Goal: Task Accomplishment & Management: Manage account settings

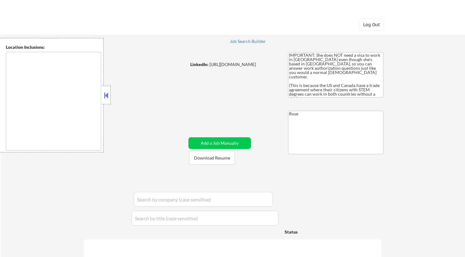
type textarea "[GEOGRAPHIC_DATA], [GEOGRAPHIC_DATA] [GEOGRAPHIC_DATA], [GEOGRAPHIC_DATA], [GEO…"
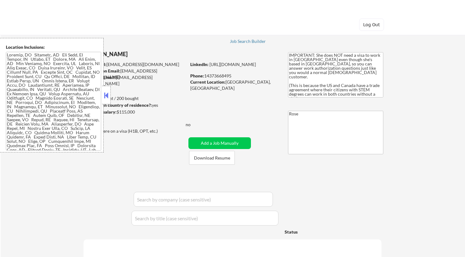
select select ""pending""
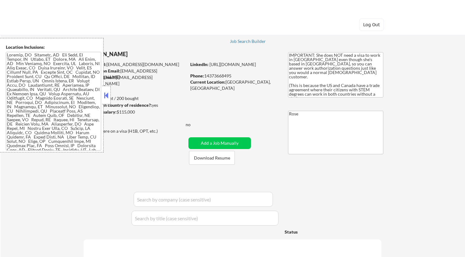
select select ""pending""
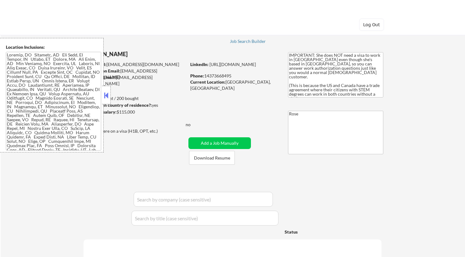
select select ""pending""
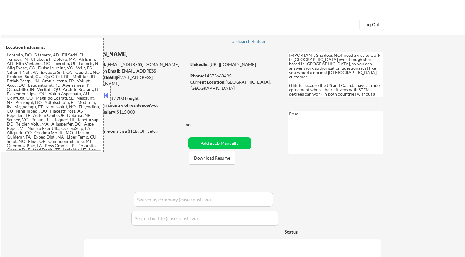
select select ""pending""
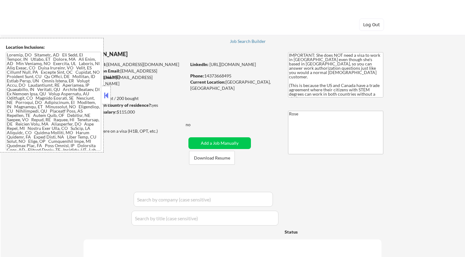
select select ""pending""
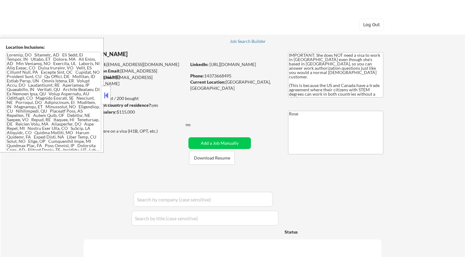
select select ""pending""
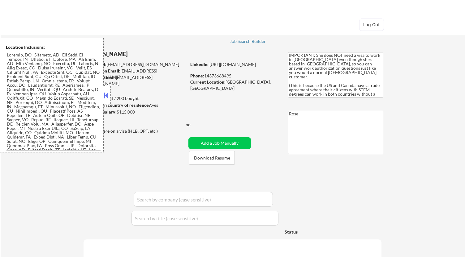
select select ""pending""
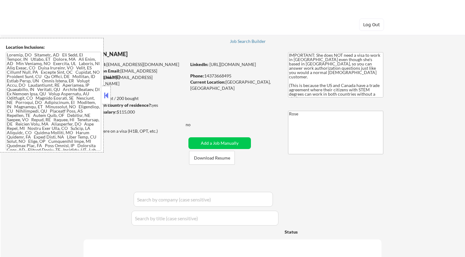
select select ""pending""
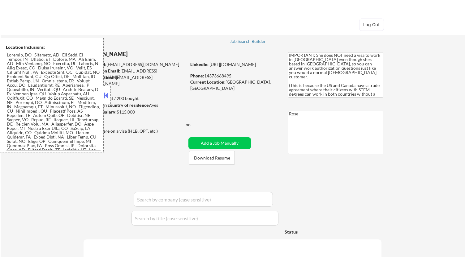
select select ""pending""
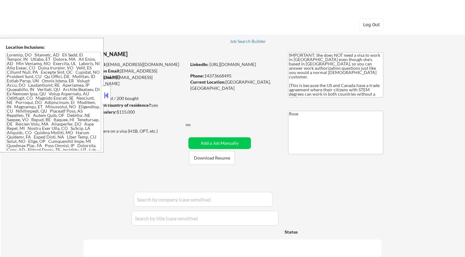
select select ""pending""
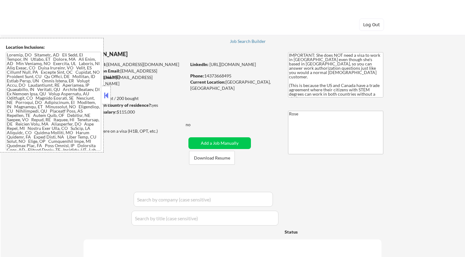
select select ""pending""
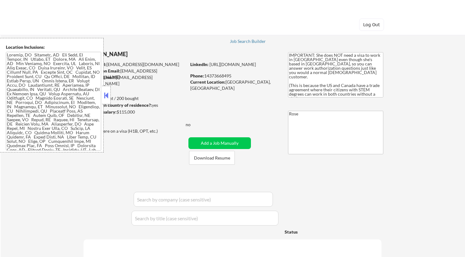
select select ""pending""
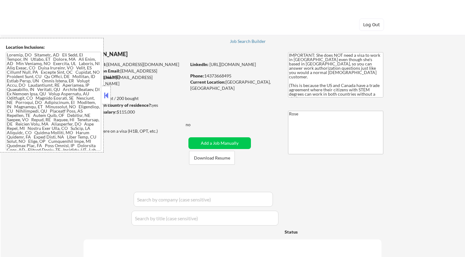
select select ""pending""
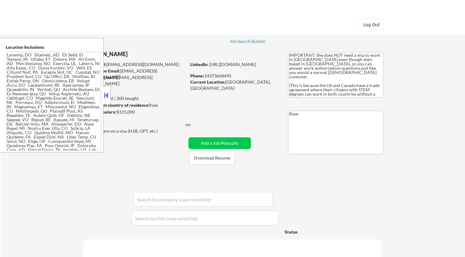
select select ""pending""
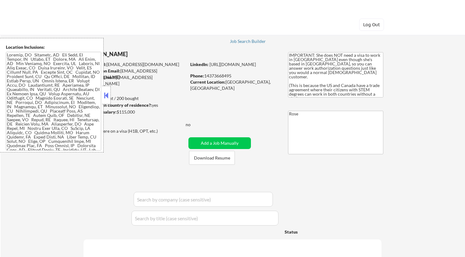
select select ""pending""
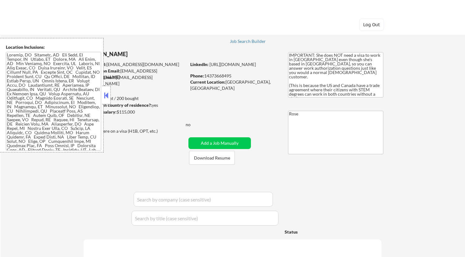
select select ""pending""
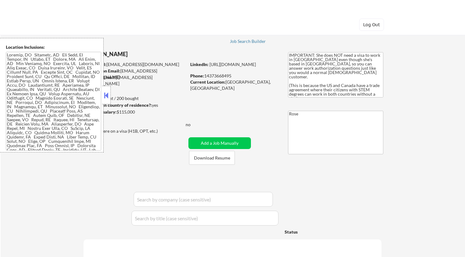
select select ""pending""
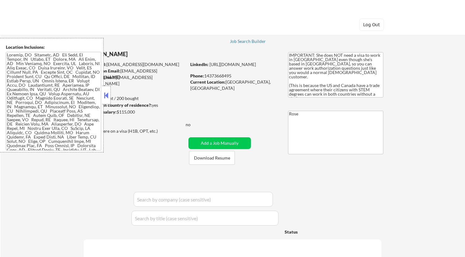
select select ""pending""
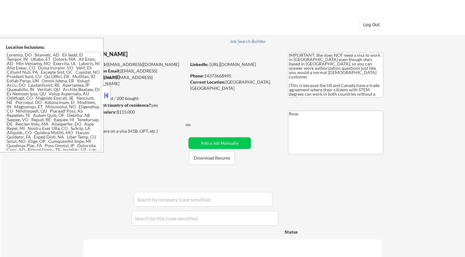
select select ""pending""
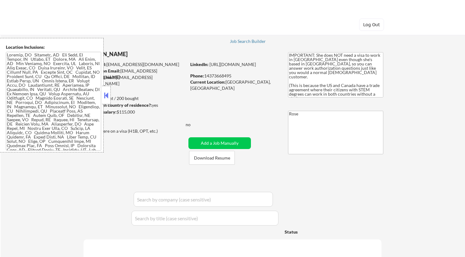
select select ""pending""
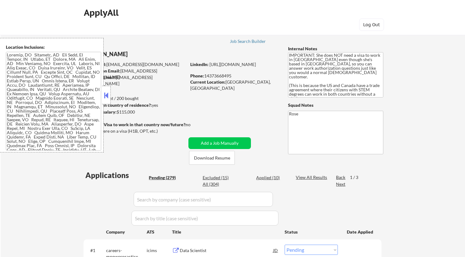
scroll to position [69, 0]
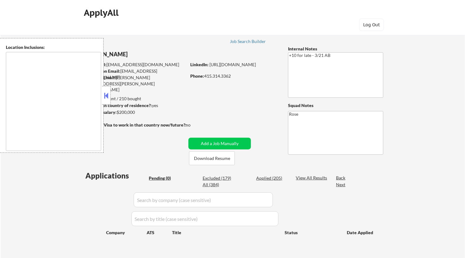
type textarea "San Francisco, CA Daly City, CA South San Francisco, CA Brisbane, CA Colma, CA …"
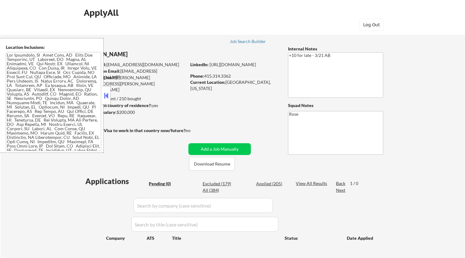
click at [103, 93] on button at bounding box center [106, 95] width 7 height 9
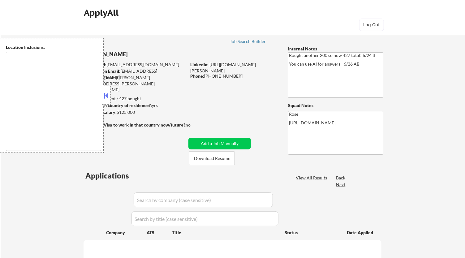
select select ""pending""
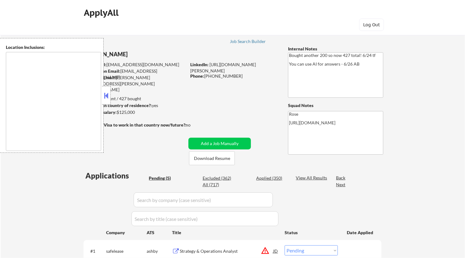
type textarea "San Francisco, CA Daly City, CA South San Francisco, CA Brisbane, CA Colma, CA …"
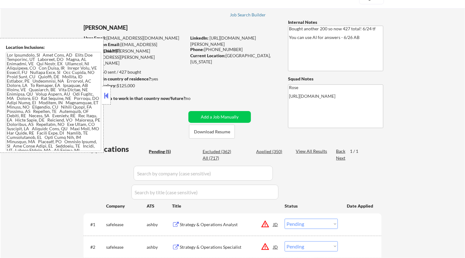
scroll to position [34, 0]
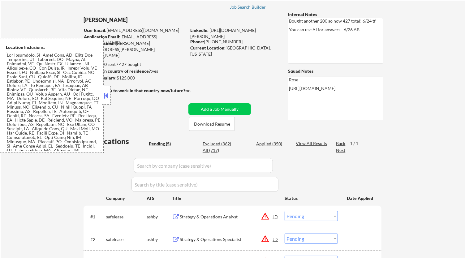
click at [106, 92] on button at bounding box center [106, 95] width 7 height 9
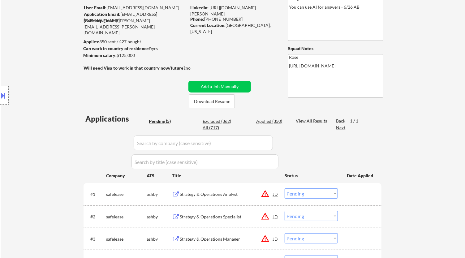
scroll to position [69, 0]
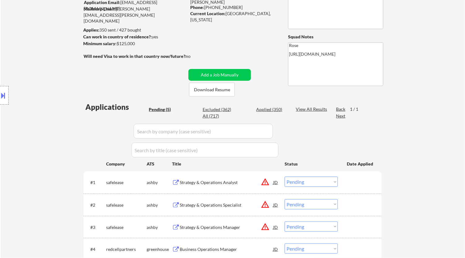
click at [220, 183] on div "Strategy & Operations Analyst" at bounding box center [226, 182] width 93 height 6
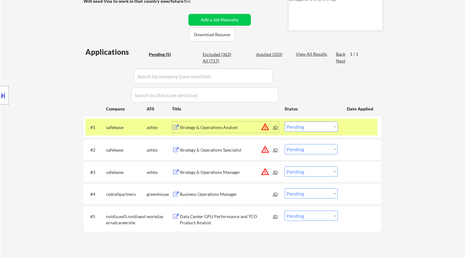
scroll to position [137, 0]
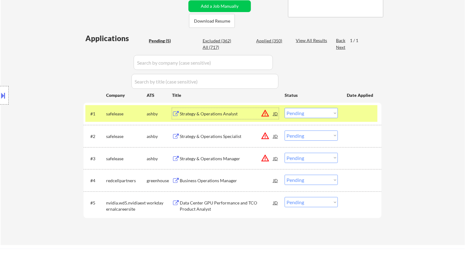
click at [329, 111] on select "Choose an option... Pending Applied Excluded (Questions) Excluded (Expired) Exc…" at bounding box center [310, 113] width 53 height 10
click at [284, 108] on select "Choose an option... Pending Applied Excluded (Questions) Excluded (Expired) Exc…" at bounding box center [310, 113] width 53 height 10
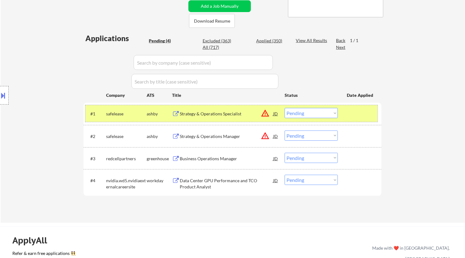
click at [244, 119] on div "#1 safelease ashby Strategy & Operations Specialist JD warning_amber Choose an …" at bounding box center [231, 113] width 292 height 17
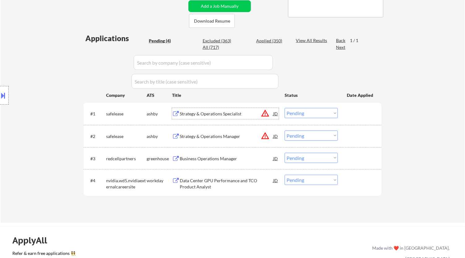
click at [244, 113] on div "Strategy & Operations Specialist" at bounding box center [226, 114] width 93 height 6
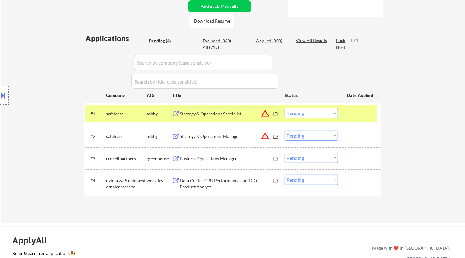
click at [309, 111] on select "Choose an option... Pending Applied Excluded (Questions) Excluded (Expired) Exc…" at bounding box center [310, 113] width 53 height 10
click at [284, 108] on select "Choose an option... Pending Applied Excluded (Questions) Excluded (Expired) Exc…" at bounding box center [310, 113] width 53 height 10
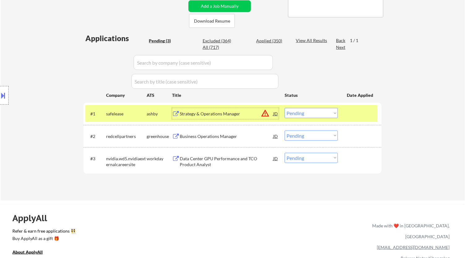
click at [246, 116] on div "Strategy & Operations Manager" at bounding box center [226, 114] width 93 height 6
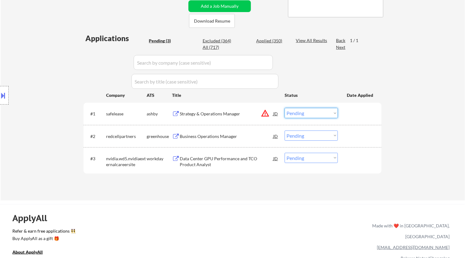
click at [313, 110] on select "Choose an option... Pending Applied Excluded (Questions) Excluded (Expired) Exc…" at bounding box center [310, 113] width 53 height 10
click at [284, 108] on select "Choose an option... Pending Applied Excluded (Questions) Excluded (Expired) Exc…" at bounding box center [310, 113] width 53 height 10
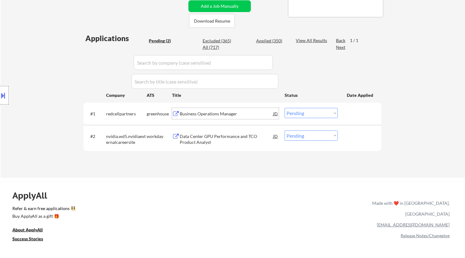
click at [251, 114] on div "Business Operations Manager" at bounding box center [226, 114] width 93 height 6
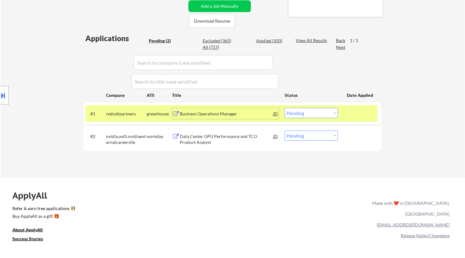
click at [333, 114] on select "Choose an option... Pending Applied Excluded (Questions) Excluded (Expired) Exc…" at bounding box center [310, 113] width 53 height 10
click at [284, 108] on select "Choose an option... Pending Applied Excluded (Questions) Excluded (Expired) Exc…" at bounding box center [310, 113] width 53 height 10
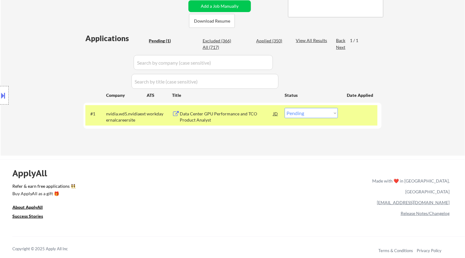
click at [271, 118] on div "Data Center GPU Performance and TCO Product Analyst" at bounding box center [226, 117] width 93 height 12
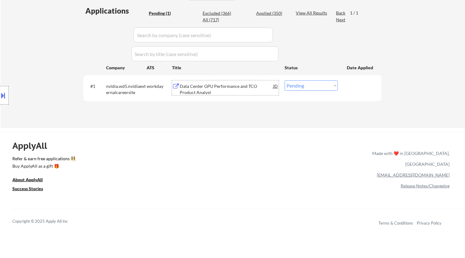
scroll to position [172, 0]
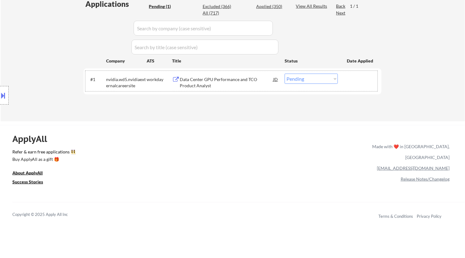
click at [326, 73] on div "#1 nvidia.wd5.nvidiaexternalcareersite workday Data Center GPU Performance and …" at bounding box center [231, 81] width 292 height 20
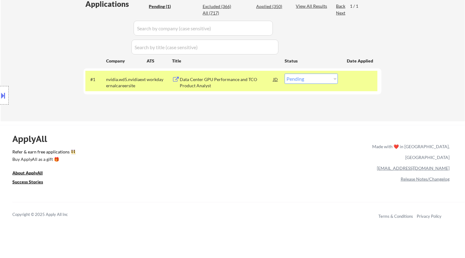
click at [327, 77] on select "Choose an option... Pending Applied Excluded (Questions) Excluded (Expired) Exc…" at bounding box center [310, 79] width 53 height 10
select select ""excluded__bad_match_""
click at [284, 74] on select "Choose an option... Pending Applied Excluded (Questions) Excluded (Expired) Exc…" at bounding box center [310, 79] width 53 height 10
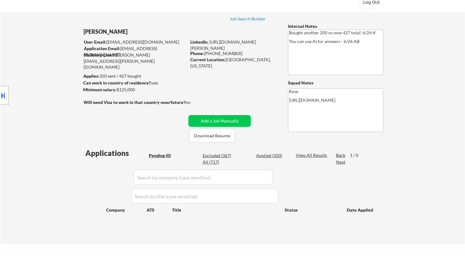
scroll to position [0, 0]
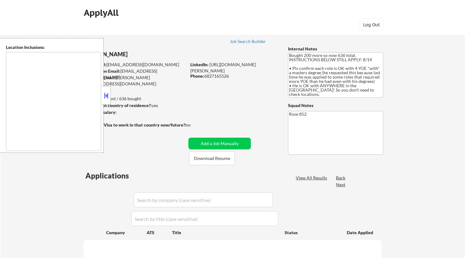
type textarea "San Francisco, CA Daly City, CA South San Francisco, CA Brisbane, CA Colma, CA …"
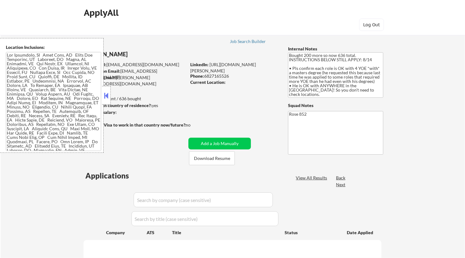
select select ""pending""
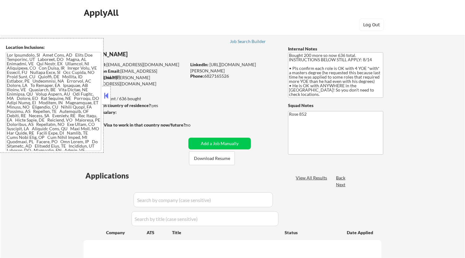
select select ""pending""
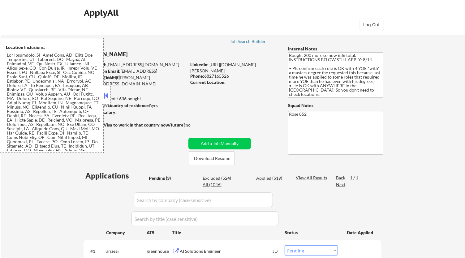
click at [106, 95] on button at bounding box center [106, 95] width 7 height 9
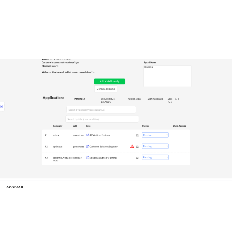
scroll to position [103, 0]
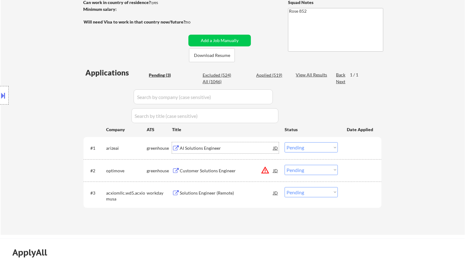
click at [248, 142] on div "AI Solutions Engineer" at bounding box center [226, 147] width 93 height 11
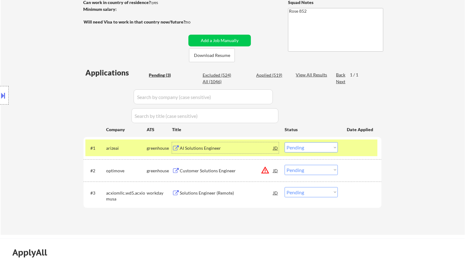
select select ""pending""
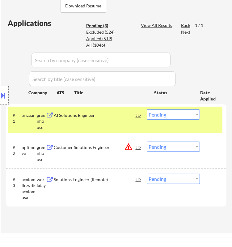
scroll to position [172, 0]
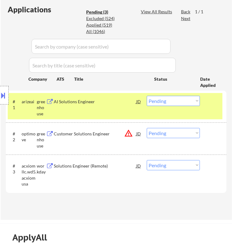
click at [183, 100] on select "Choose an option... Pending Applied Excluded (Questions) Excluded (Expired) Exc…" at bounding box center [173, 101] width 53 height 10
click at [147, 96] on select "Choose an option... Pending Applied Excluded (Questions) Excluded (Expired) Exc…" at bounding box center [173, 101] width 53 height 10
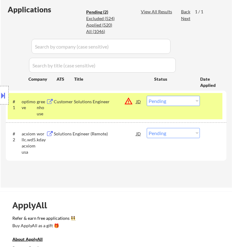
click at [128, 104] on button "warning_amber" at bounding box center [128, 101] width 9 height 9
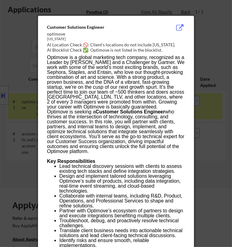
click at [199, 32] on div at bounding box center [116, 123] width 232 height 247
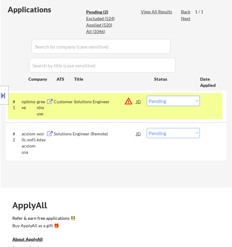
click at [114, 102] on div "Customer Solutions Engineer" at bounding box center [95, 102] width 82 height 6
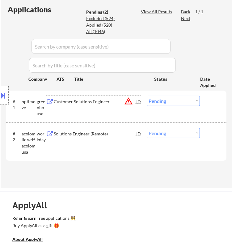
click at [186, 101] on select "Choose an option... Pending Applied Excluded (Questions) Excluded (Expired) Exc…" at bounding box center [173, 101] width 53 height 10
click at [147, 96] on select "Choose an option... Pending Applied Excluded (Questions) Excluded (Expired) Exc…" at bounding box center [173, 101] width 53 height 10
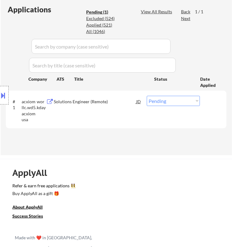
click at [123, 104] on div "Solutions Engineer (Remote)" at bounding box center [95, 102] width 82 height 6
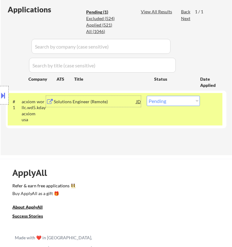
click at [184, 105] on select "Choose an option... Pending Applied Excluded (Questions) Excluded (Expired) Exc…" at bounding box center [173, 101] width 53 height 10
select select ""excluded__bad_match_""
click at [147, 96] on select "Choose an option... Pending Applied Excluded (Questions) Excluded (Expired) Exc…" at bounding box center [173, 101] width 53 height 10
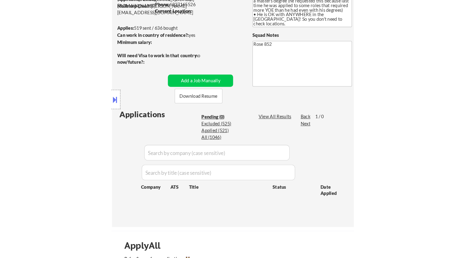
scroll to position [69, 0]
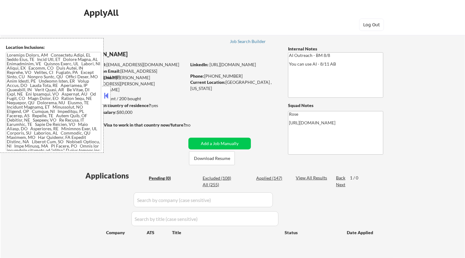
click at [107, 96] on button at bounding box center [106, 95] width 7 height 9
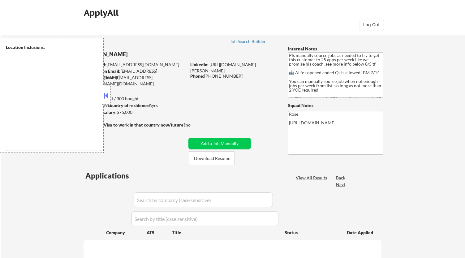
type textarea "Here is a list of metro areas, cities, and towns within approximately a 30-minu…"
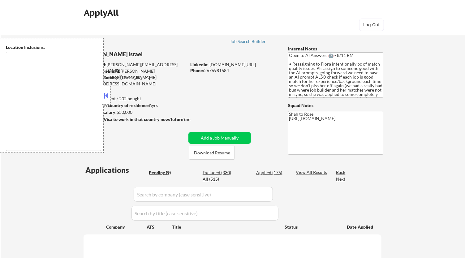
select select ""pending""
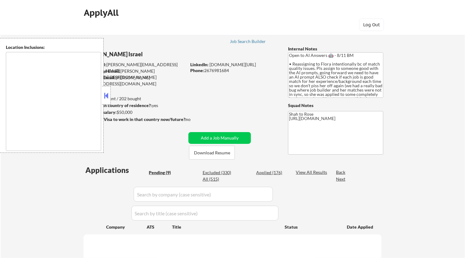
select select ""pending""
type textarea "remote"
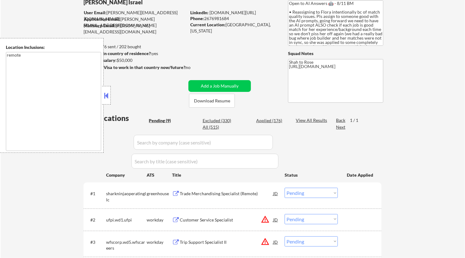
scroll to position [103, 0]
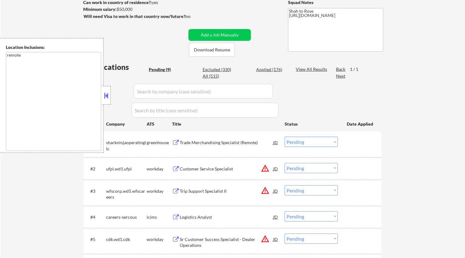
drag, startPoint x: 105, startPoint y: 95, endPoint x: 114, endPoint y: 95, distance: 9.3
click at [104, 95] on button at bounding box center [106, 95] width 7 height 9
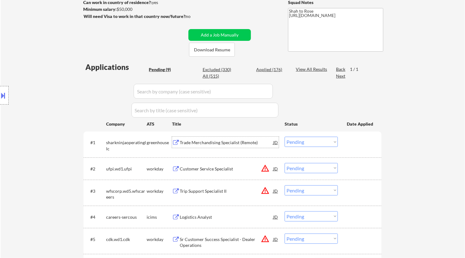
click at [252, 138] on div "Trade Merchandising Specialist (Remote)" at bounding box center [226, 142] width 93 height 11
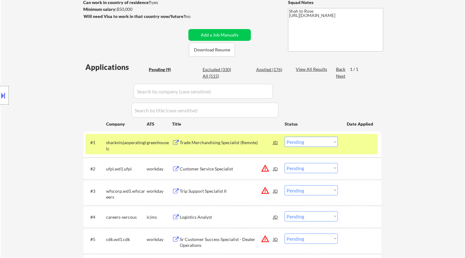
select select ""pending""
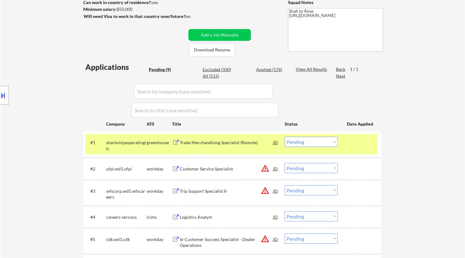
select select ""pending""
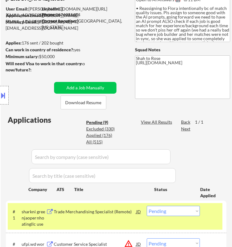
scroll to position [69, 0]
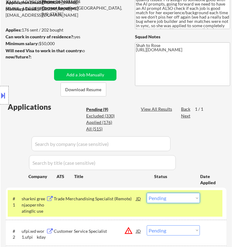
click at [182, 198] on select "Choose an option... Pending Applied Excluded (Questions) Excluded (Expired) Exc…" at bounding box center [173, 198] width 53 height 10
click at [147, 193] on select "Choose an option... Pending Applied Excluded (Questions) Excluded (Expired) Exc…" at bounding box center [173, 198] width 53 height 10
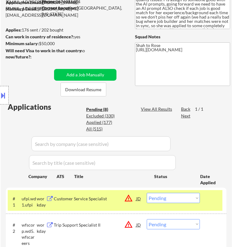
scroll to position [137, 0]
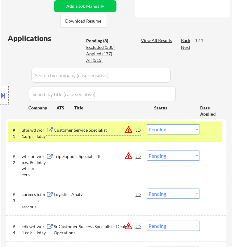
click at [112, 134] on div "Customer Service Specialist" at bounding box center [95, 129] width 82 height 11
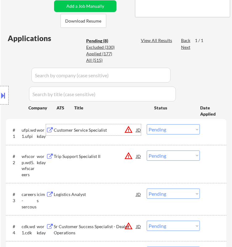
click at [179, 133] on select "Choose an option... Pending Applied Excluded (Questions) Excluded (Expired) Exc…" at bounding box center [173, 129] width 53 height 10
click at [147, 124] on select "Choose an option... Pending Applied Excluded (Questions) Excluded (Expired) Exc…" at bounding box center [173, 129] width 53 height 10
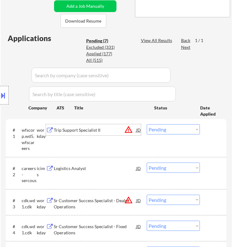
click at [112, 132] on div "Trip Support Specialist II" at bounding box center [95, 130] width 82 height 6
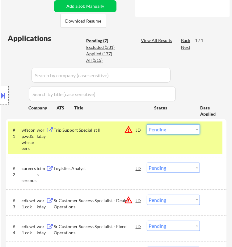
click at [185, 130] on select "Choose an option... Pending Applied Excluded (Questions) Excluded (Expired) Exc…" at bounding box center [173, 129] width 53 height 10
click at [147, 124] on select "Choose an option... Pending Applied Excluded (Questions) Excluded (Expired) Exc…" at bounding box center [173, 129] width 53 height 10
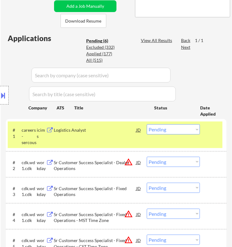
click at [107, 138] on div "Location Inclusions: remote" at bounding box center [55, 95] width 111 height 115
click at [129, 128] on div "Logistics Analyst" at bounding box center [95, 130] width 82 height 6
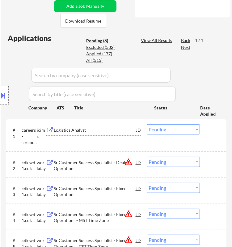
click at [181, 132] on select "Choose an option... Pending Applied Excluded (Questions) Excluded (Expired) Exc…" at bounding box center [173, 129] width 53 height 10
click at [147, 124] on select "Choose an option... Pending Applied Excluded (Questions) Excluded (Expired) Exc…" at bounding box center [173, 129] width 53 height 10
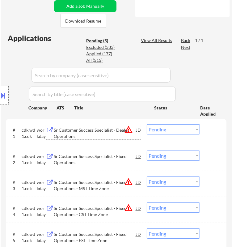
click at [117, 132] on div "Sr Customer Success Specialist - Dealer Operations" at bounding box center [95, 133] width 82 height 12
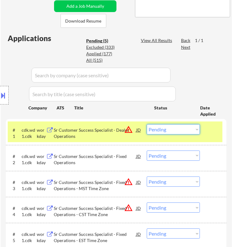
click at [173, 129] on select "Choose an option... Pending Applied Excluded (Questions) Excluded (Expired) Exc…" at bounding box center [173, 129] width 53 height 10
click at [147, 124] on select "Choose an option... Pending Applied Excluded (Questions) Excluded (Expired) Exc…" at bounding box center [173, 129] width 53 height 10
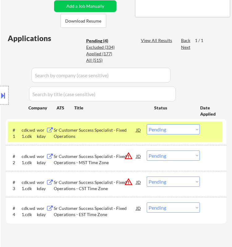
click at [109, 131] on div "Location Inclusions: remote" at bounding box center [55, 95] width 111 height 115
click at [118, 128] on div "Sr Customer Success Specialist - Fixed Operations" at bounding box center [95, 133] width 82 height 12
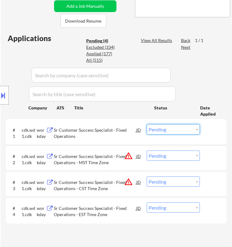
click at [189, 134] on select "Choose an option... Pending Applied Excluded (Questions) Excluded (Expired) Exc…" at bounding box center [173, 129] width 53 height 10
click at [147, 124] on select "Choose an option... Pending Applied Excluded (Questions) Excluded (Expired) Exc…" at bounding box center [173, 129] width 53 height 10
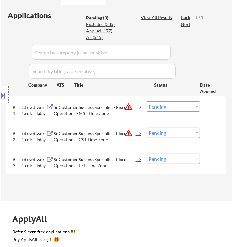
scroll to position [172, 0]
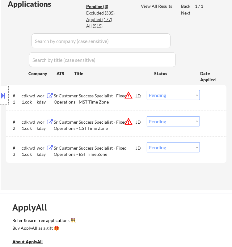
click at [118, 98] on div "Sr Customer Success Specialist - Fixed Operations - MST Time Zone" at bounding box center [95, 99] width 82 height 12
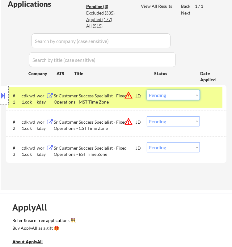
click at [173, 94] on select "Choose an option... Pending Applied Excluded (Questions) Excluded (Expired) Exc…" at bounding box center [173, 95] width 53 height 10
click at [147, 90] on select "Choose an option... Pending Applied Excluded (Questions) Excluded (Expired) Exc…" at bounding box center [173, 95] width 53 height 10
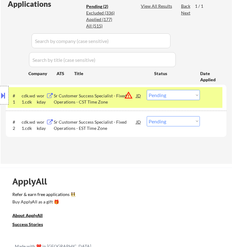
click at [180, 96] on select "Choose an option... Pending Applied Excluded (Questions) Excluded (Expired) Exc…" at bounding box center [173, 95] width 53 height 10
click at [147, 90] on select "Choose an option... Pending Applied Excluded (Questions) Excluded (Expired) Exc…" at bounding box center [173, 95] width 53 height 10
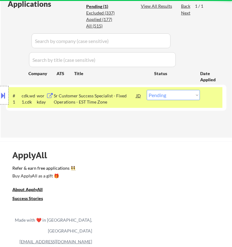
click at [109, 100] on div "Location Inclusions: remote" at bounding box center [55, 95] width 111 height 115
click at [120, 97] on div "Sr Customer Success Specialist - Fixed Operations - EST Time Zone" at bounding box center [95, 99] width 82 height 12
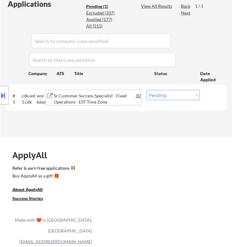
click at [174, 96] on select "Choose an option... Pending Applied Excluded (Questions) Excluded (Expired) Exc…" at bounding box center [173, 95] width 53 height 10
select select ""excluded__bad_match_""
click at [147, 90] on select "Choose an option... Pending Applied Excluded (Questions) Excluded (Expired) Exc…" at bounding box center [173, 95] width 53 height 10
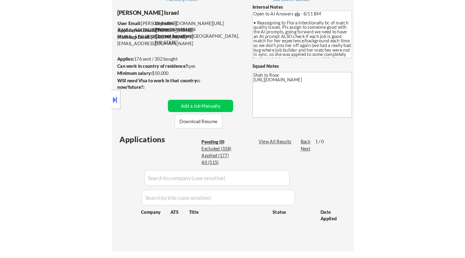
scroll to position [34, 0]
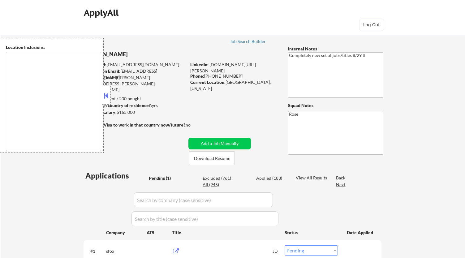
select select ""pending""
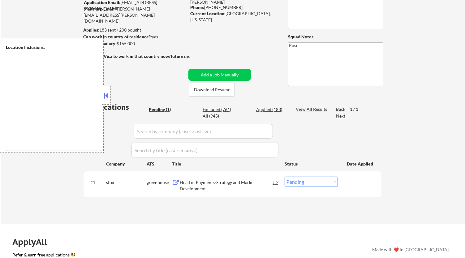
click at [105, 94] on button at bounding box center [106, 95] width 7 height 9
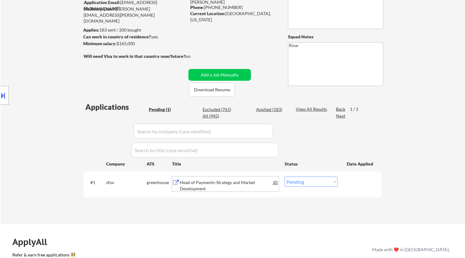
click at [221, 182] on div "Head of Payments-Strategy and Market Development" at bounding box center [226, 185] width 93 height 12
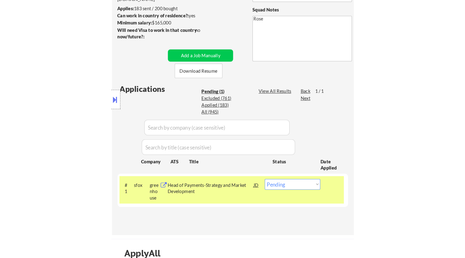
scroll to position [103, 0]
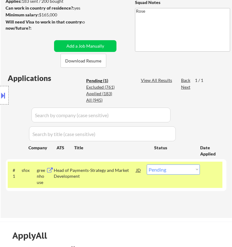
click at [179, 170] on select "Choose an option... Pending Applied Excluded (Questions) Excluded (Expired) Exc…" at bounding box center [173, 169] width 53 height 10
select select ""applied""
click at [147, 164] on select "Choose an option... Pending Applied Excluded (Questions) Excluded (Expired) Exc…" at bounding box center [173, 169] width 53 height 10
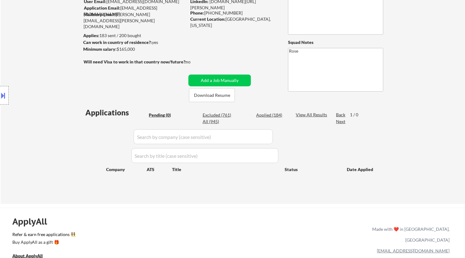
scroll to position [34, 0]
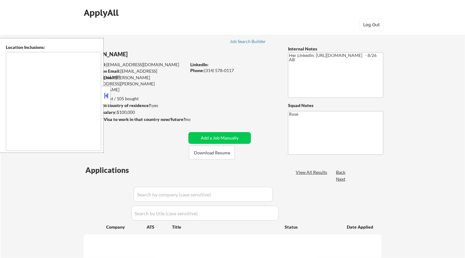
type textarea "[GEOGRAPHIC_DATA][PERSON_NAME], [GEOGRAPHIC_DATA][PERSON_NAME][GEOGRAPHIC_DATA]…"
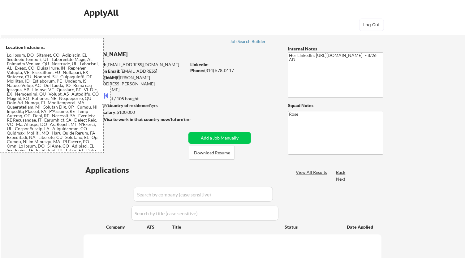
select select ""pending""
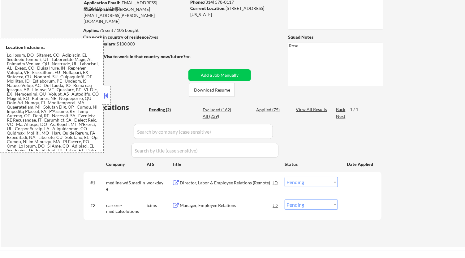
scroll to position [69, 0]
click at [108, 94] on button at bounding box center [106, 95] width 7 height 9
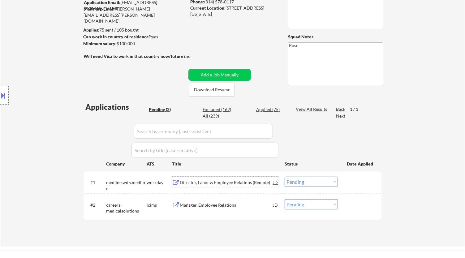
click at [224, 185] on div "Director, Labor & Employee Relations (Remote)" at bounding box center [226, 181] width 93 height 11
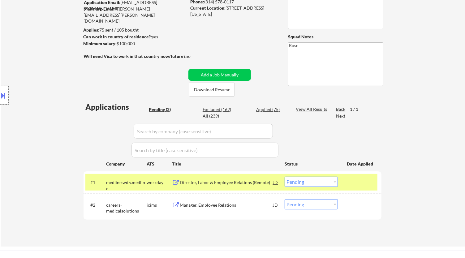
click at [7, 95] on div at bounding box center [4, 95] width 9 height 19
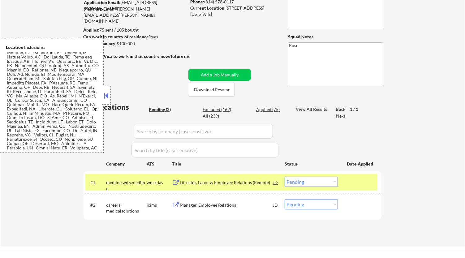
scroll to position [0, 0]
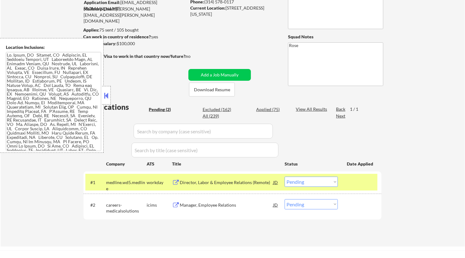
click at [107, 93] on button at bounding box center [106, 95] width 7 height 9
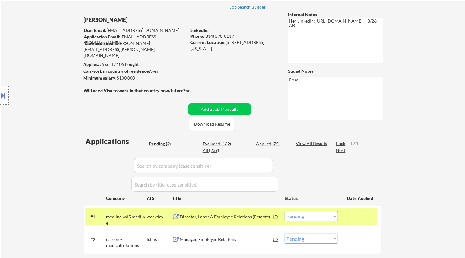
scroll to position [69, 0]
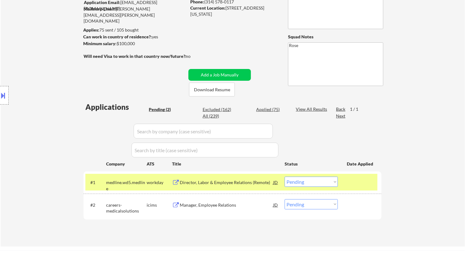
drag, startPoint x: 2, startPoint y: 94, endPoint x: 16, endPoint y: 88, distance: 15.4
click at [2, 95] on button at bounding box center [3, 95] width 7 height 10
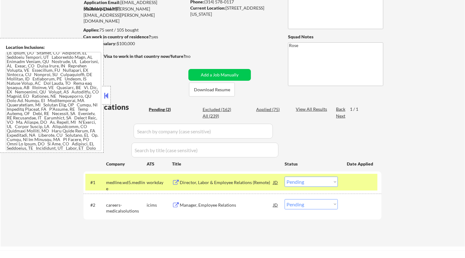
scroll to position [0, 0]
click at [107, 93] on button at bounding box center [106, 95] width 7 height 9
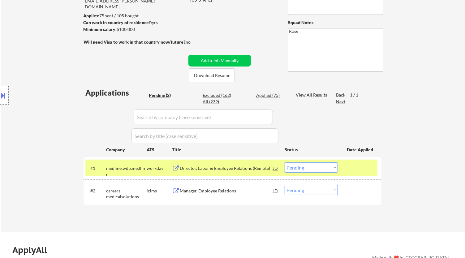
scroll to position [103, 0]
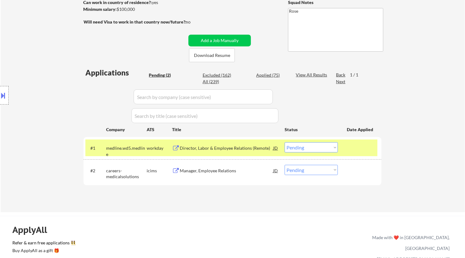
click at [327, 146] on select "Choose an option... Pending Applied Excluded (Questions) Excluded (Expired) Exc…" at bounding box center [310, 147] width 53 height 10
click at [284, 142] on select "Choose an option... Pending Applied Excluded (Questions) Excluded (Expired) Exc…" at bounding box center [310, 147] width 53 height 10
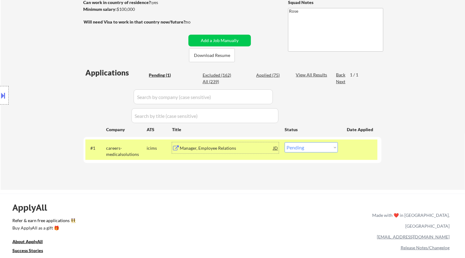
click at [248, 148] on div "Manager, Employee Relations" at bounding box center [226, 148] width 93 height 6
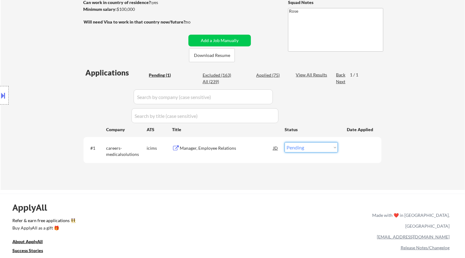
click at [302, 147] on select "Choose an option... Pending Applied Excluded (Questions) Excluded (Expired) Exc…" at bounding box center [310, 147] width 53 height 10
select select ""excluded__expired_""
click at [284, 142] on select "Choose an option... Pending Applied Excluded (Questions) Excluded (Expired) Exc…" at bounding box center [310, 147] width 53 height 10
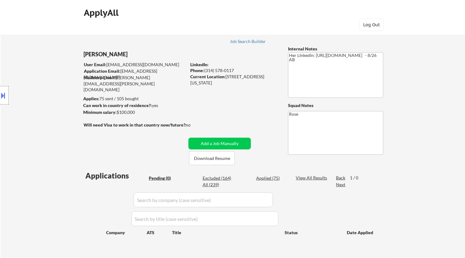
scroll to position [34, 0]
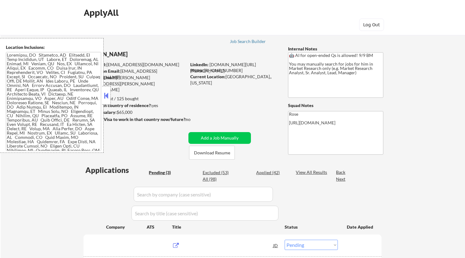
select select ""pending""
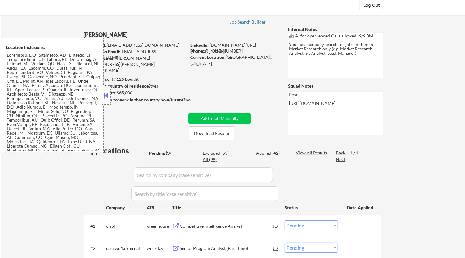
scroll to position [69, 0]
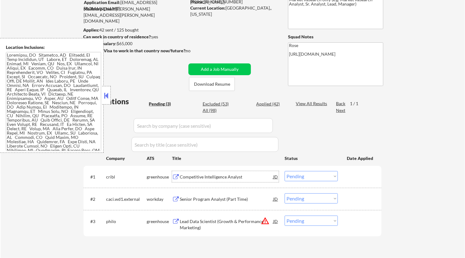
click at [216, 175] on div "Competitive Intelligence Analyst" at bounding box center [226, 177] width 93 height 6
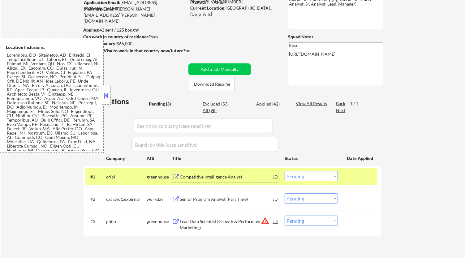
click at [316, 172] on select "Choose an option... Pending Applied Excluded (Questions) Excluded (Expired) Exc…" at bounding box center [310, 176] width 53 height 10
click at [284, 171] on select "Choose an option... Pending Applied Excluded (Questions) Excluded (Expired) Exc…" at bounding box center [310, 176] width 53 height 10
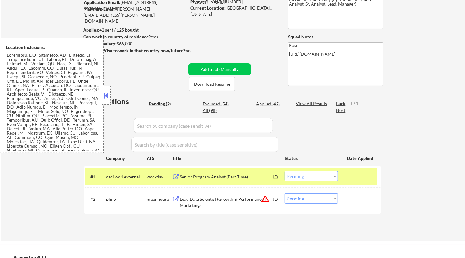
click at [262, 178] on div "Senior Program Analyst (Part Time)" at bounding box center [226, 177] width 93 height 6
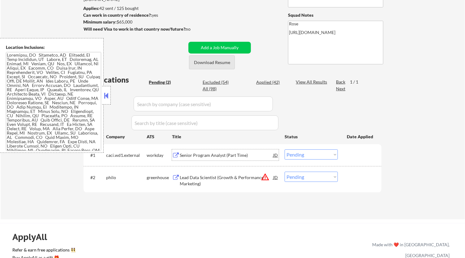
scroll to position [103, 0]
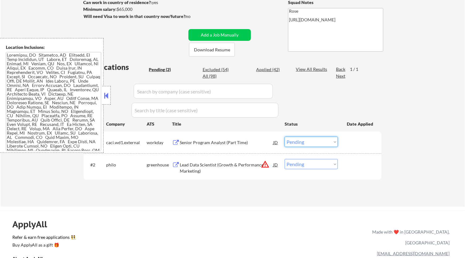
click at [324, 142] on select "Choose an option... Pending Applied Excluded (Questions) Excluded (Expired) Exc…" at bounding box center [310, 142] width 53 height 10
click at [284, 137] on select "Choose an option... Pending Applied Excluded (Questions) Excluded (Expired) Exc…" at bounding box center [310, 142] width 53 height 10
click at [106, 96] on button at bounding box center [106, 95] width 7 height 9
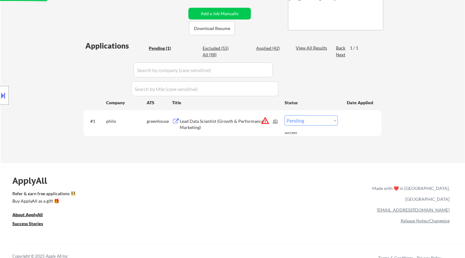
scroll to position [137, 0]
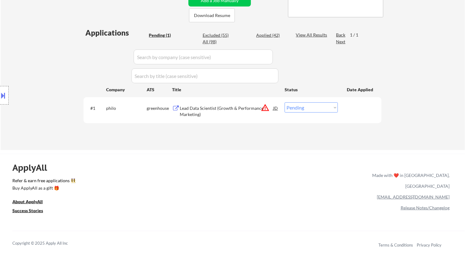
click at [247, 109] on div "Lead Data Scientist (Growth & Performance Marketing)" at bounding box center [226, 111] width 93 height 12
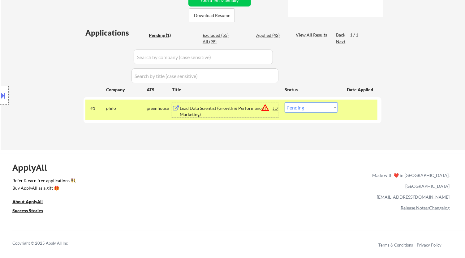
click at [314, 109] on select "Choose an option... Pending Applied Excluded (Questions) Excluded (Expired) Exc…" at bounding box center [310, 107] width 53 height 10
select select ""excluded__bad_match_""
click at [284, 102] on select "Choose an option... Pending Applied Excluded (Questions) Excluded (Expired) Exc…" at bounding box center [310, 107] width 53 height 10
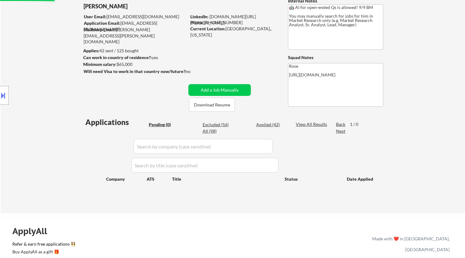
scroll to position [0, 0]
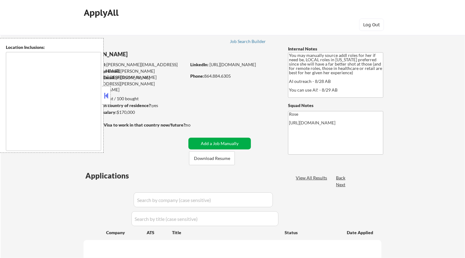
type textarea "[GEOGRAPHIC_DATA], [GEOGRAPHIC_DATA] [GEOGRAPHIC_DATA], [GEOGRAPHIC_DATA] [GEOG…"
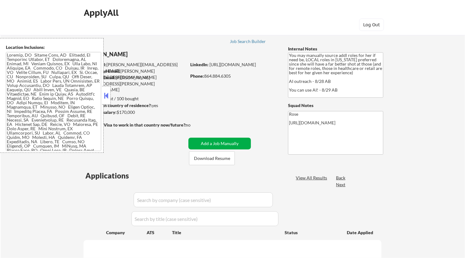
select select ""pending""
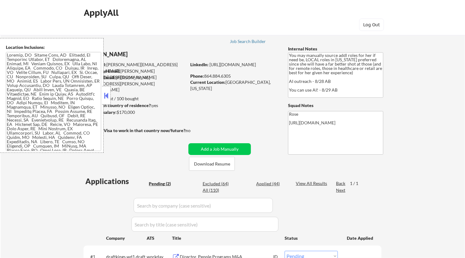
click at [106, 93] on button at bounding box center [106, 95] width 7 height 9
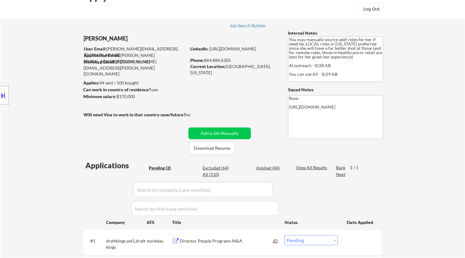
scroll to position [34, 0]
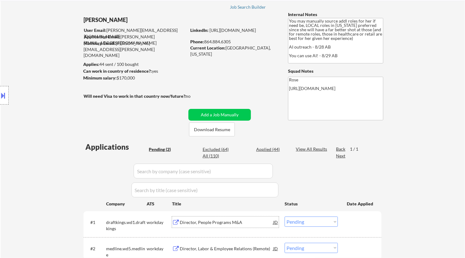
click at [233, 221] on div "Director, People Programs M&A" at bounding box center [226, 222] width 93 height 6
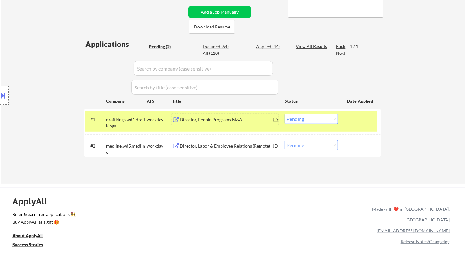
scroll to position [137, 0]
click at [327, 119] on select "Choose an option... Pending Applied Excluded (Questions) Excluded (Expired) Exc…" at bounding box center [310, 118] width 53 height 10
click at [284, 113] on select "Choose an option... Pending Applied Excluded (Questions) Excluded (Expired) Exc…" at bounding box center [310, 118] width 53 height 10
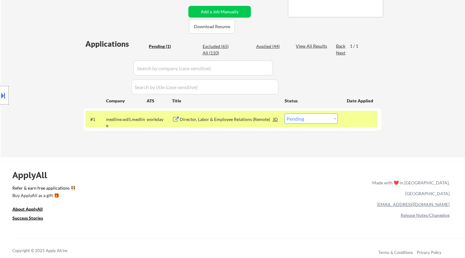
click at [253, 119] on div "Director, Labor & Employee Relations (Remote)" at bounding box center [226, 119] width 93 height 6
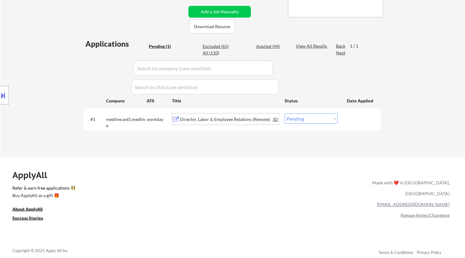
click at [304, 116] on select "Choose an option... Pending Applied Excluded (Questions) Excluded (Expired) Exc…" at bounding box center [310, 118] width 53 height 10
drag, startPoint x: 332, startPoint y: 119, endPoint x: 331, endPoint y: 122, distance: 3.5
click at [332, 119] on select "Choose an option... Pending Applied Excluded (Questions) Excluded (Expired) Exc…" at bounding box center [310, 118] width 53 height 10
click at [225, 44] on div "Excluded (65)" at bounding box center [217, 46] width 31 height 6
select select ""excluded__bad_match_""
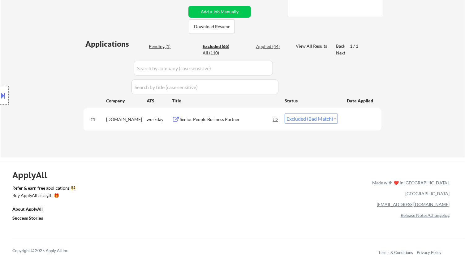
select select ""excluded__bad_match_""
select select ""excluded__location_""
select select ""excluded__bad_match_""
select select ""excluded__expired_""
select select ""excluded__bad_match_""
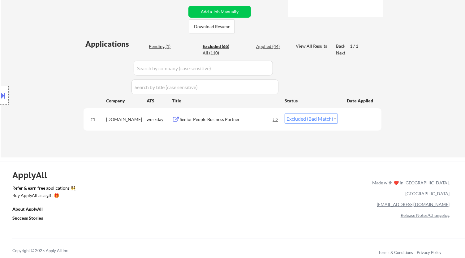
select select ""excluded__expired_""
select select ""excluded__other_""
select select ""excluded__salary_""
select select ""excluded__location_""
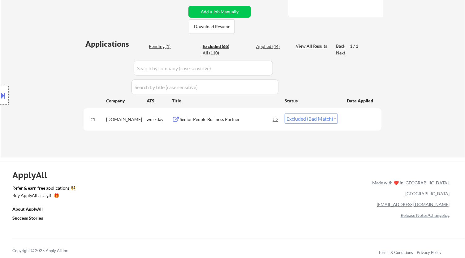
select select ""excluded__location_""
select select ""excluded__salary_""
select select ""excluded__bad_match_""
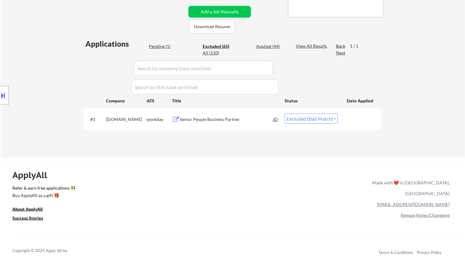
select select ""excluded__salary_""
select select ""excluded""
select select ""excluded__bad_match_""
select select ""excluded__salary_""
select select ""excluded__location_""
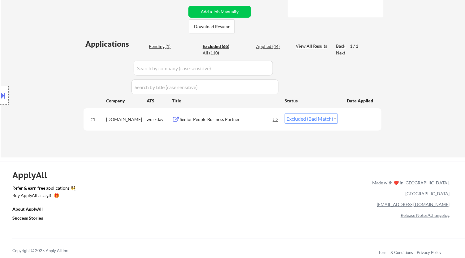
select select ""excluded__expired_""
select select ""excluded__bad_match_""
select select ""excluded__expired_""
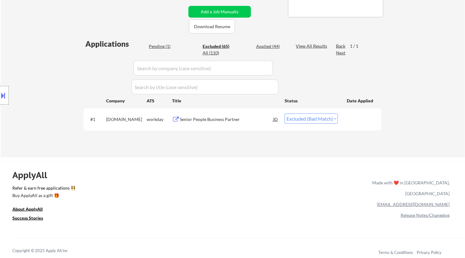
select select ""excluded__bad_match_""
select select ""excluded__salary_""
select select ""excluded__expired_""
select select ""excluded__location_""
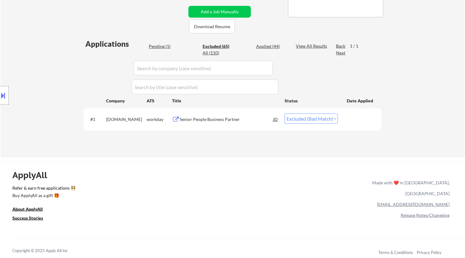
select select ""excluded__salary_""
select select ""excluded__location_""
select select ""excluded__bad_match_""
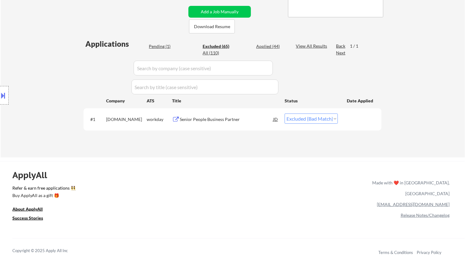
select select ""excluded__location_""
select select ""excluded__bad_match_""
select select ""excluded__location_""
select select ""excluded__expired_""
select select ""excluded__location_""
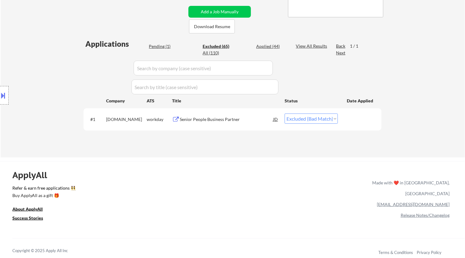
select select ""excluded__bad_match_""
select select ""excluded__expired_""
select select ""excluded__salary_""
select select ""excluded__expired_""
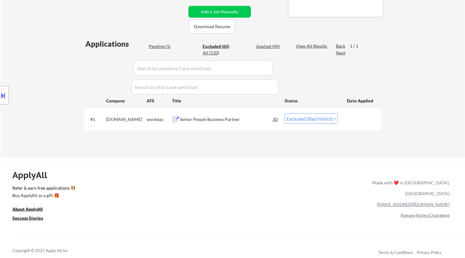
select select ""excluded__bad_match_""
select select ""excluded__salary_""
select select ""excluded__other_""
select select ""excluded__expired_""
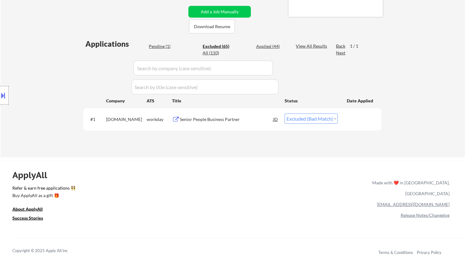
select select ""excluded__expired_""
select select ""excluded__bad_match_""
select select ""excluded__location_""
select select ""excluded__expired_""
select select ""excluded__salary_""
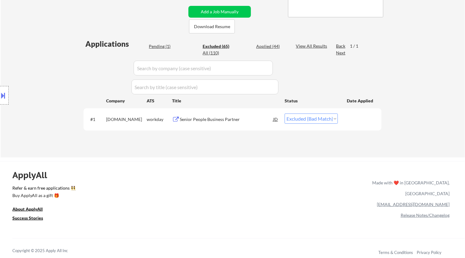
select select ""excluded__expired_""
select select ""excluded__salary_""
select select ""excluded__location_""
select select ""excluded__expired_""
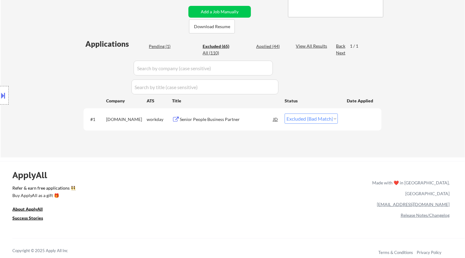
select select ""excluded__expired_""
select select ""excluded__salary_""
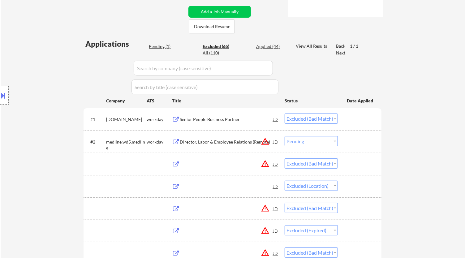
select select ""excluded__salary_""
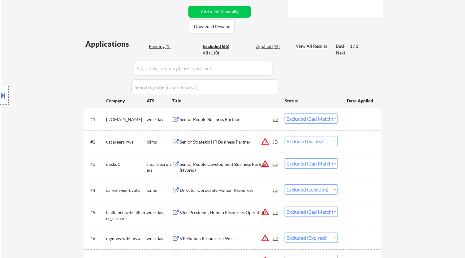
click at [258, 67] on input "input" at bounding box center [203, 68] width 139 height 15
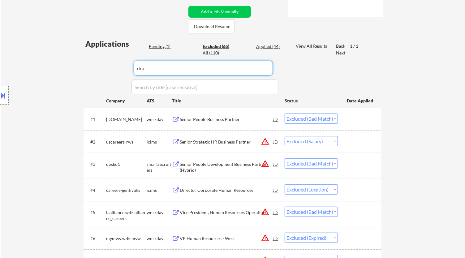
type input "draf"
select select ""excluded__bad_match_""
select select ""excluded__expired_""
select select ""excluded__location_""
select select ""excluded__salary_""
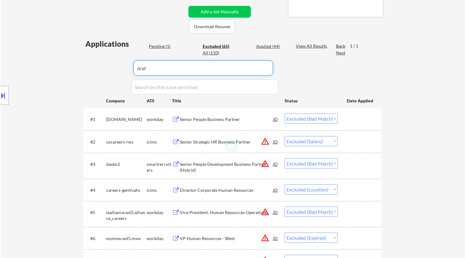
select select ""excluded__bad_match_""
select select ""excluded__expired_""
select select ""excluded__location_""
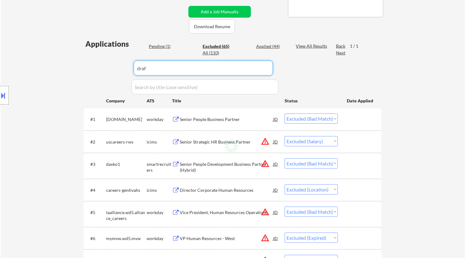
select select ""excluded__salary_""
select select ""excluded__location_""
select select ""excluded__bad_match_""
select select ""excluded__expired_""
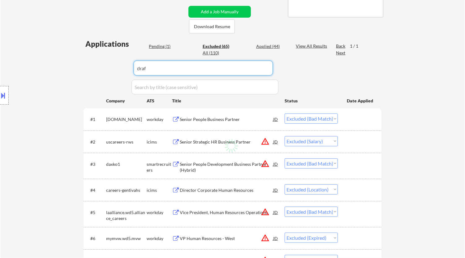
select select ""excluded__expired_""
select select ""excluded__bad_match_""
select select ""excluded__other_""
select select ""excluded__expired_""
select select ""excluded__location_""
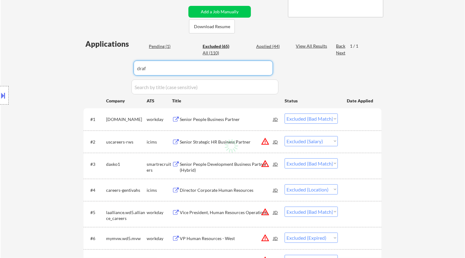
select select ""excluded__salary_""
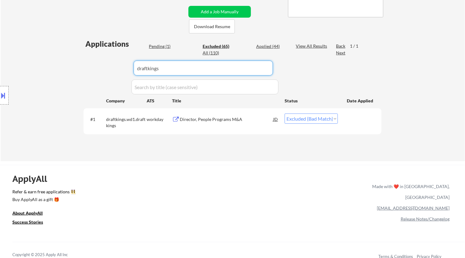
type input "draftkings"
click at [232, 120] on div "Director, People Programs M&A" at bounding box center [226, 119] width 93 height 6
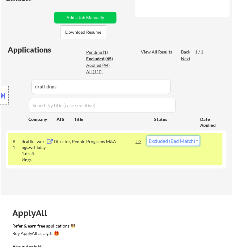
click at [184, 141] on select "Choose an option... Pending Applied Excluded (Questions) Excluded (Expired) Exc…" at bounding box center [173, 141] width 53 height 10
select select ""applied""
click at [147, 136] on select "Choose an option... Pending Applied Excluded (Questions) Excluded (Expired) Exc…" at bounding box center [173, 141] width 53 height 10
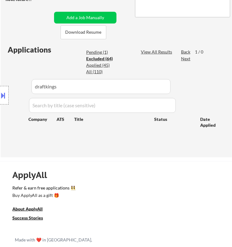
click at [94, 52] on div "Location Inclusions:" at bounding box center [55, 95] width 111 height 115
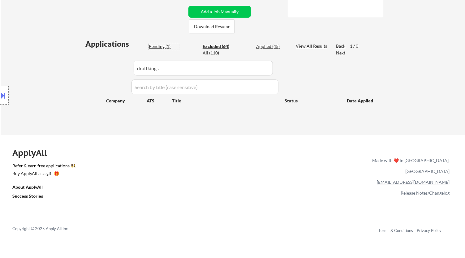
click at [162, 47] on div "Pending (1)" at bounding box center [164, 46] width 31 height 6
drag, startPoint x: 177, startPoint y: 68, endPoint x: 83, endPoint y: 73, distance: 94.7
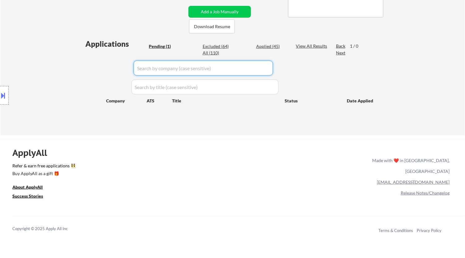
select select ""pending""
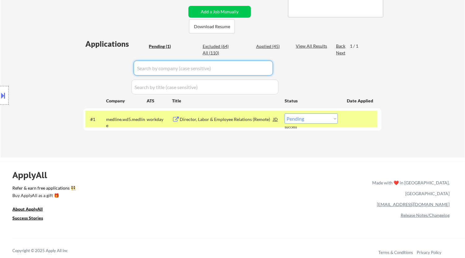
click at [328, 118] on select "Choose an option... Pending Applied Excluded (Questions) Excluded (Expired) Exc…" at bounding box center [310, 118] width 53 height 10
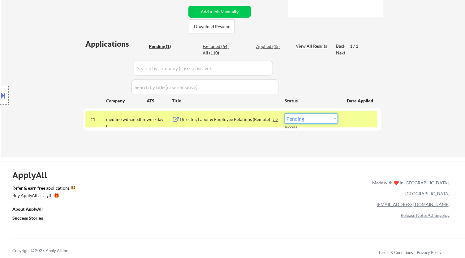
select select ""excluded__bad_match_""
click at [284, 113] on select "Choose an option... Pending Applied Excluded (Questions) Excluded (Expired) Exc…" at bounding box center [310, 118] width 53 height 10
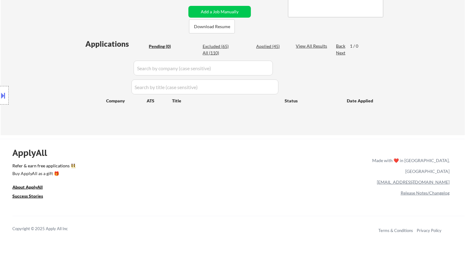
scroll to position [34, 0]
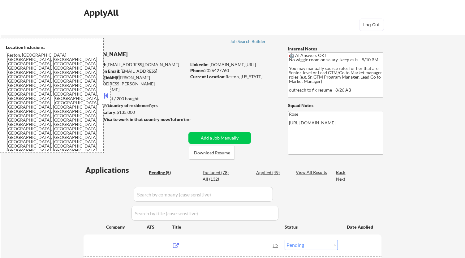
select select ""pending""
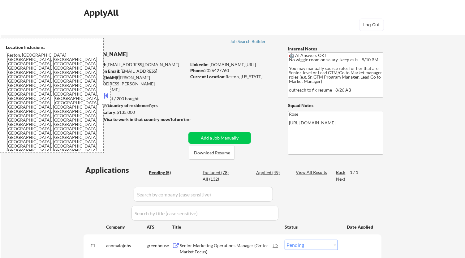
click at [106, 96] on button at bounding box center [106, 95] width 7 height 9
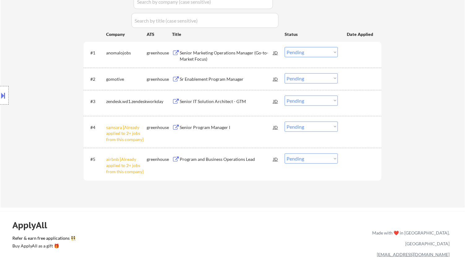
scroll to position [206, 0]
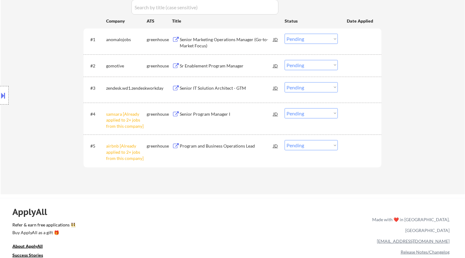
click at [296, 112] on select "Choose an option... Pending Applied Excluded (Questions) Excluded (Expired) Exc…" at bounding box center [310, 113] width 53 height 10
click at [284, 108] on select "Choose an option... Pending Applied Excluded (Questions) Excluded (Expired) Exc…" at bounding box center [310, 113] width 53 height 10
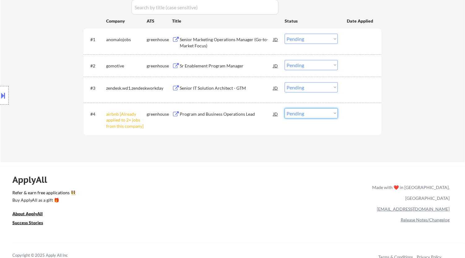
click at [320, 114] on select "Choose an option... Pending Applied Excluded (Questions) Excluded (Expired) Exc…" at bounding box center [310, 113] width 53 height 10
select select ""excluded__other_""
click at [284, 108] on select "Choose an option... Pending Applied Excluded (Questions) Excluded (Expired) Exc…" at bounding box center [310, 113] width 53 height 10
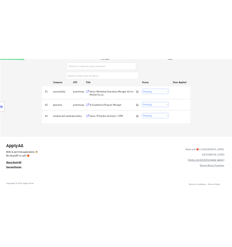
scroll to position [172, 0]
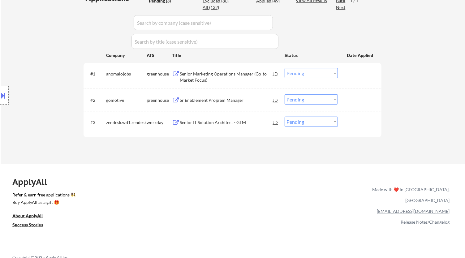
click at [255, 77] on div "Senior Marketing Operations Manager (Go-to-Market Focus)" at bounding box center [226, 77] width 93 height 12
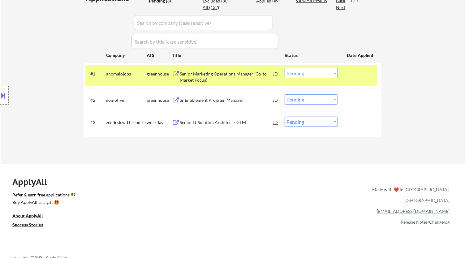
click at [303, 70] on select "Choose an option... Pending Applied Excluded (Questions) Excluded (Expired) Exc…" at bounding box center [310, 73] width 53 height 10
click at [284, 68] on select "Choose an option... Pending Applied Excluded (Questions) Excluded (Expired) Exc…" at bounding box center [310, 73] width 53 height 10
select select ""pending""
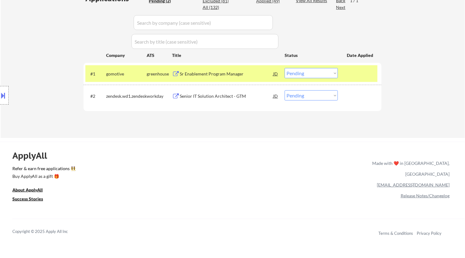
click at [264, 75] on div "Sr Enablement Program Manager" at bounding box center [226, 74] width 93 height 6
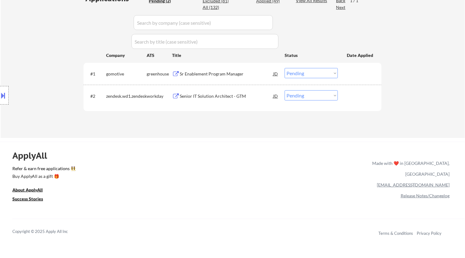
select select ""pending""
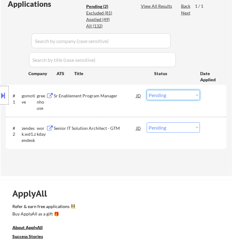
click at [181, 95] on select "Choose an option... Pending Applied Excluded (Questions) Excluded (Expired) Exc…" at bounding box center [173, 95] width 53 height 10
click at [147, 90] on select "Choose an option... Pending Applied Excluded (Questions) Excluded (Expired) Exc…" at bounding box center [173, 95] width 53 height 10
select select ""pending""
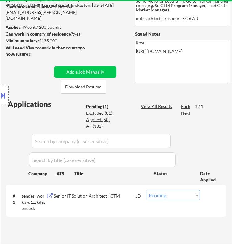
scroll to position [69, 0]
